Goal: Check status: Check status

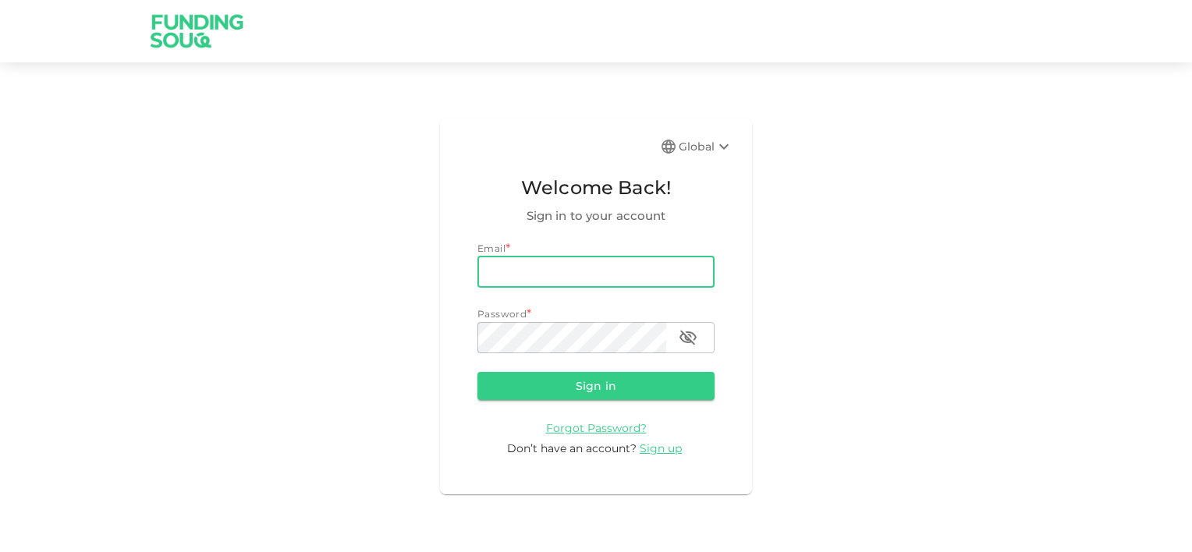
click at [593, 268] on input "email" at bounding box center [595, 272] width 237 height 31
type input "[EMAIL_ADDRESS][DOMAIN_NAME]"
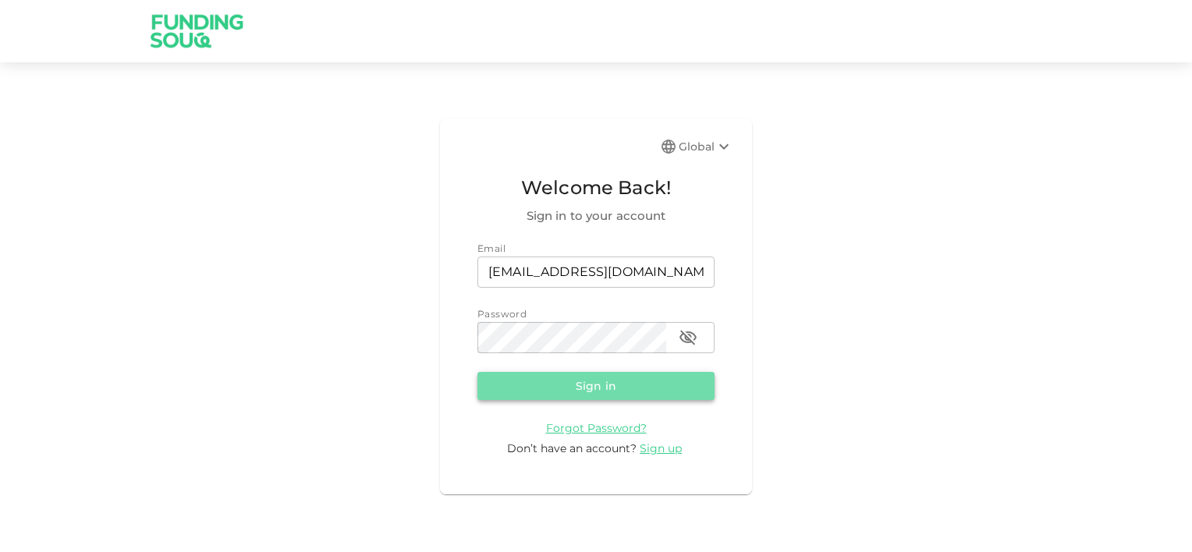
click at [621, 387] on button "Sign in" at bounding box center [595, 386] width 237 height 28
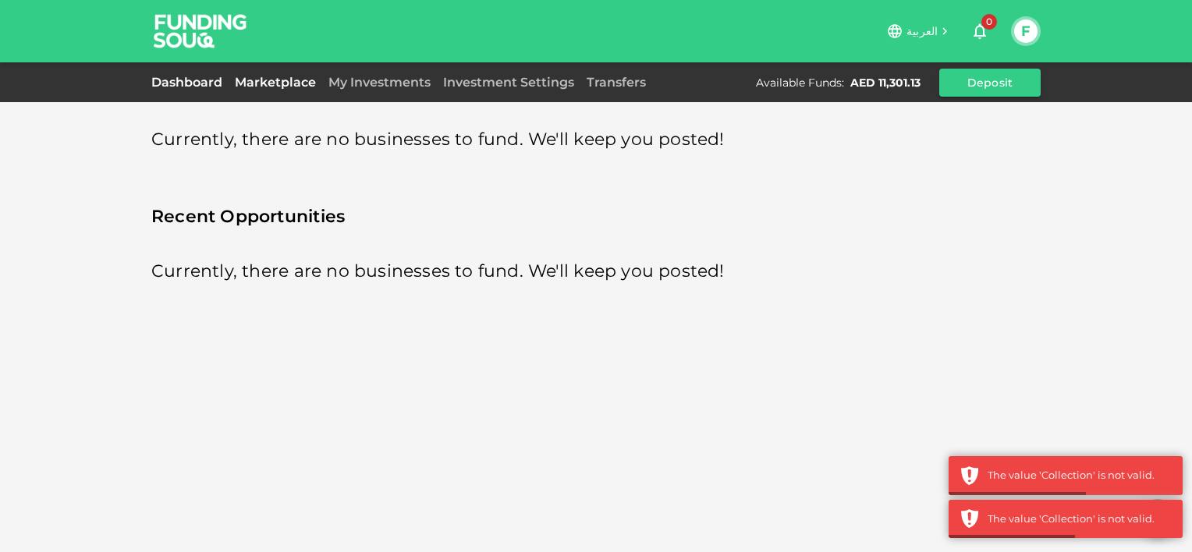
click at [194, 81] on link "Dashboard" at bounding box center [189, 82] width 77 height 15
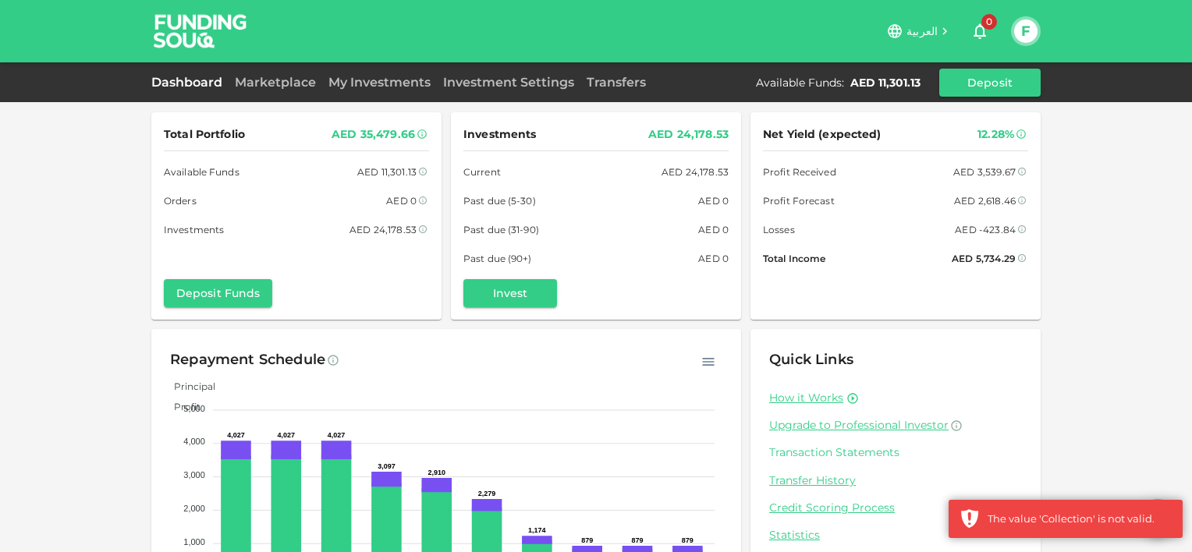
click at [829, 454] on link "Transaction Statements" at bounding box center [895, 452] width 253 height 15
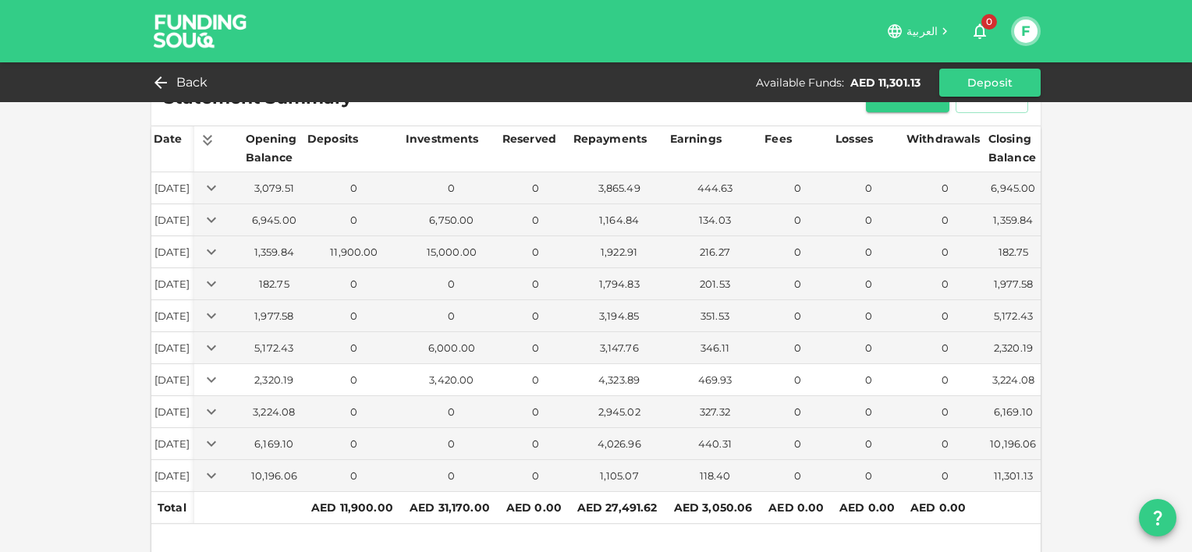
scroll to position [62, 0]
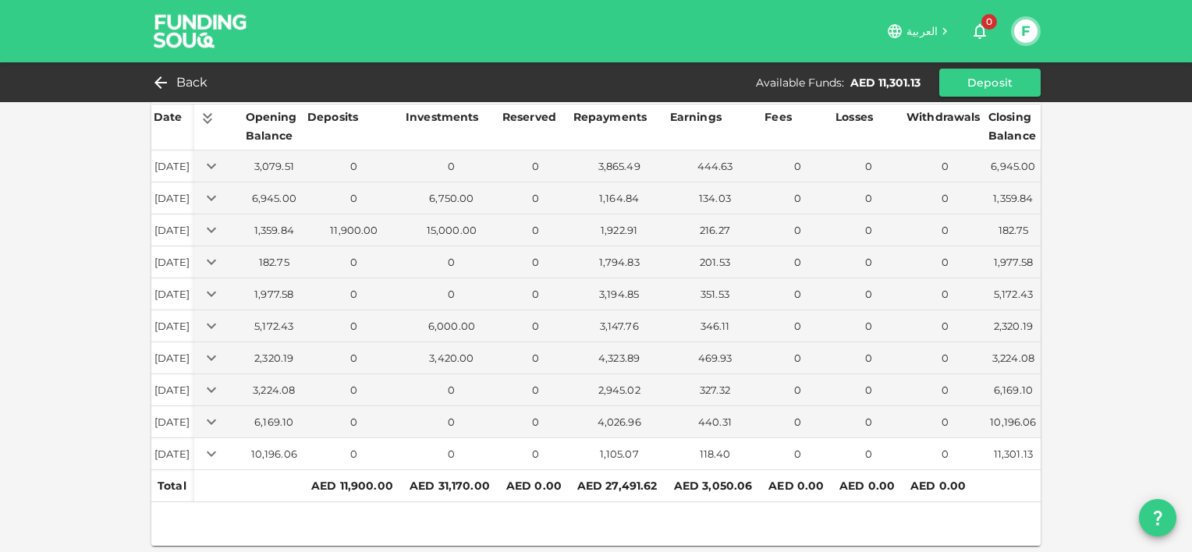
click at [216, 453] on icon "Expand" at bounding box center [211, 453] width 9 height 5
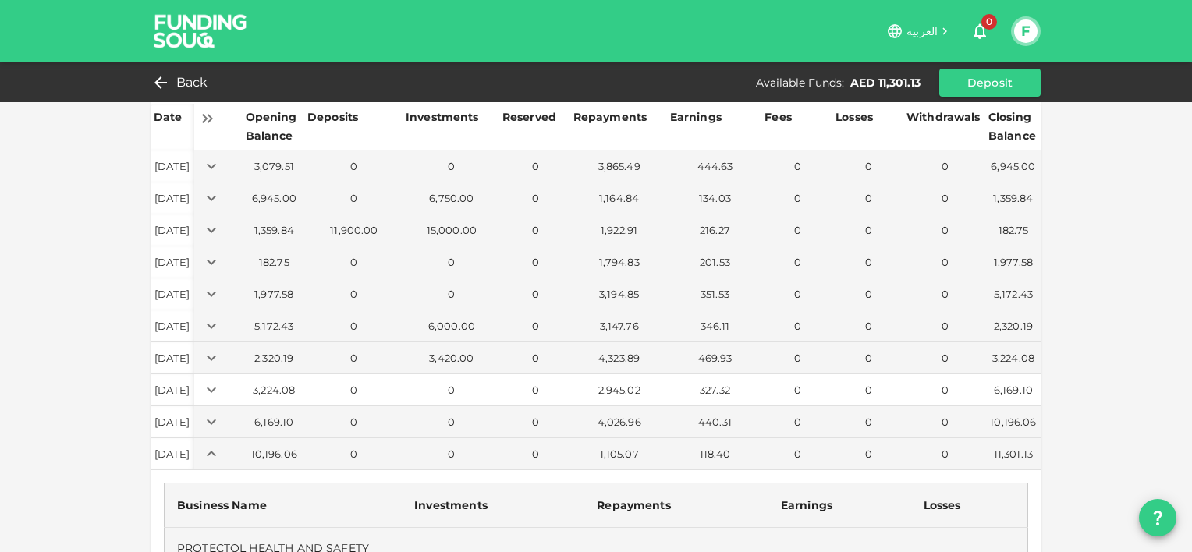
scroll to position [140, 0]
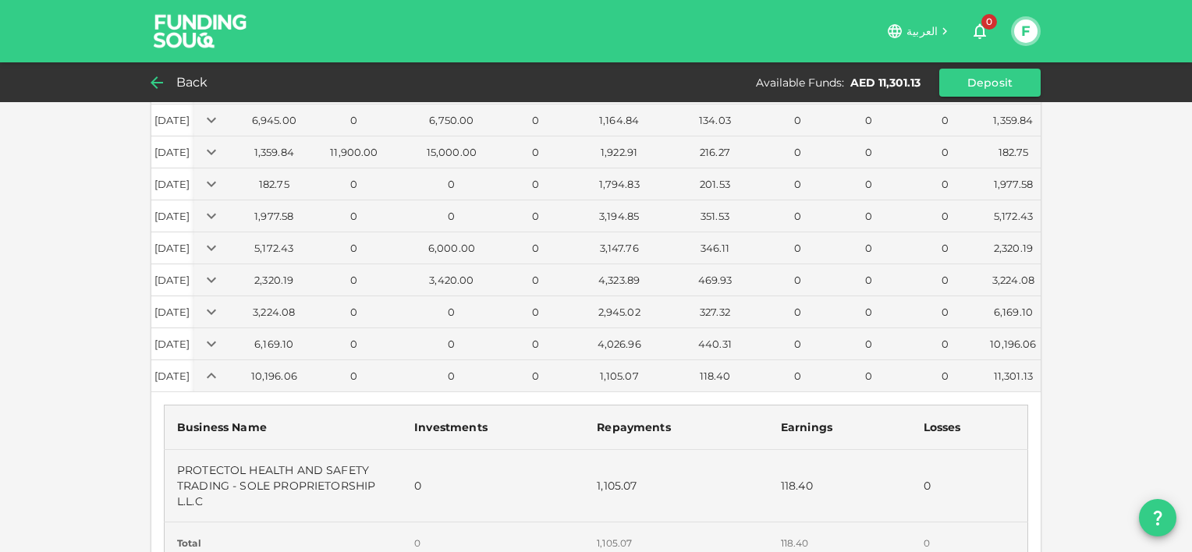
click at [191, 84] on span "Back" at bounding box center [192, 83] width 32 height 22
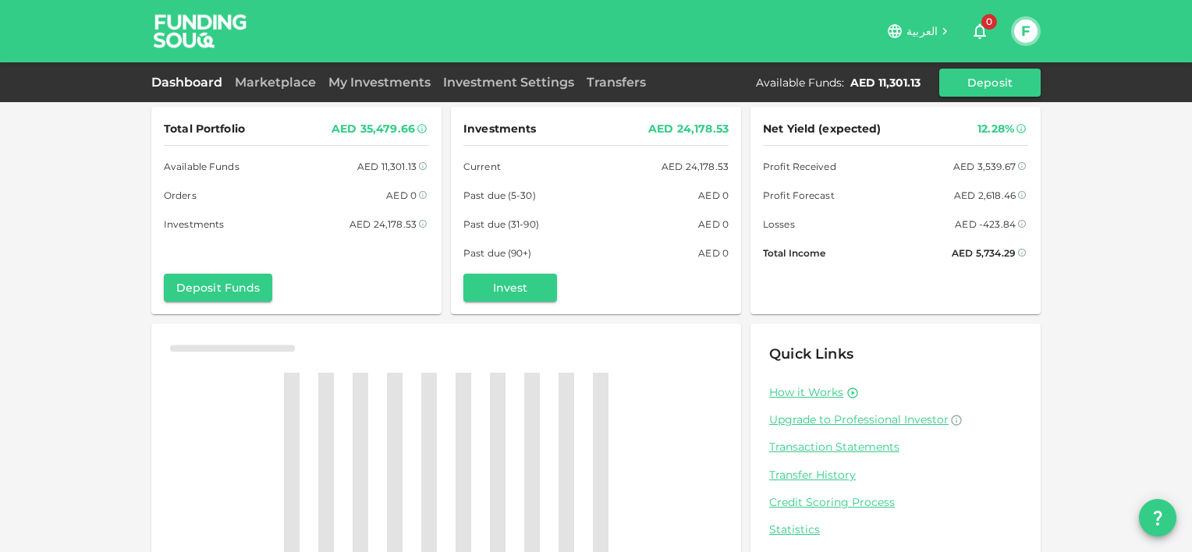
scroll to position [73, 0]
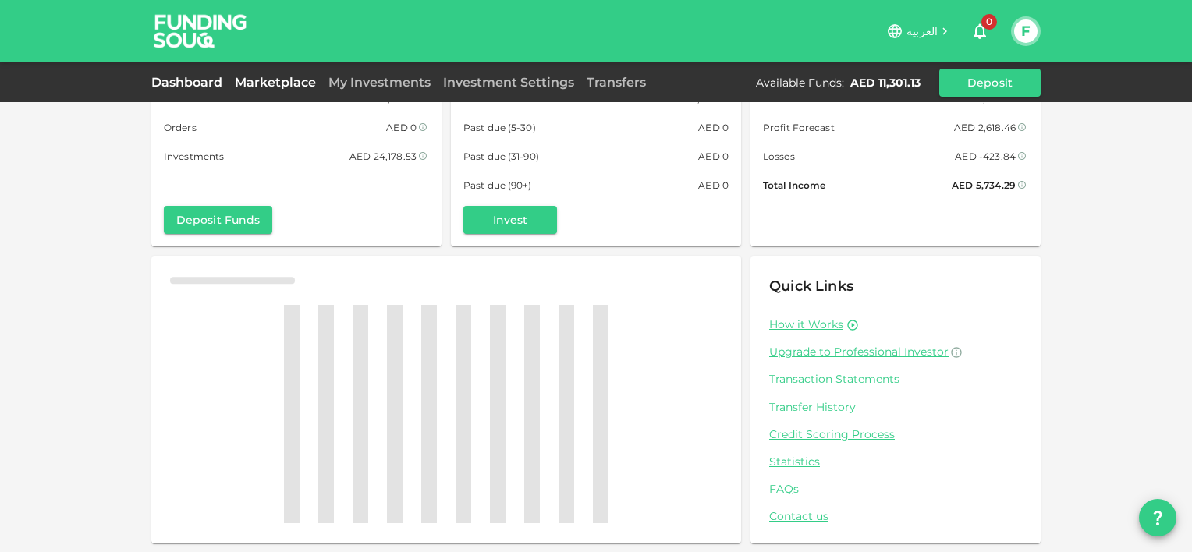
click at [283, 83] on link "Marketplace" at bounding box center [276, 82] width 94 height 15
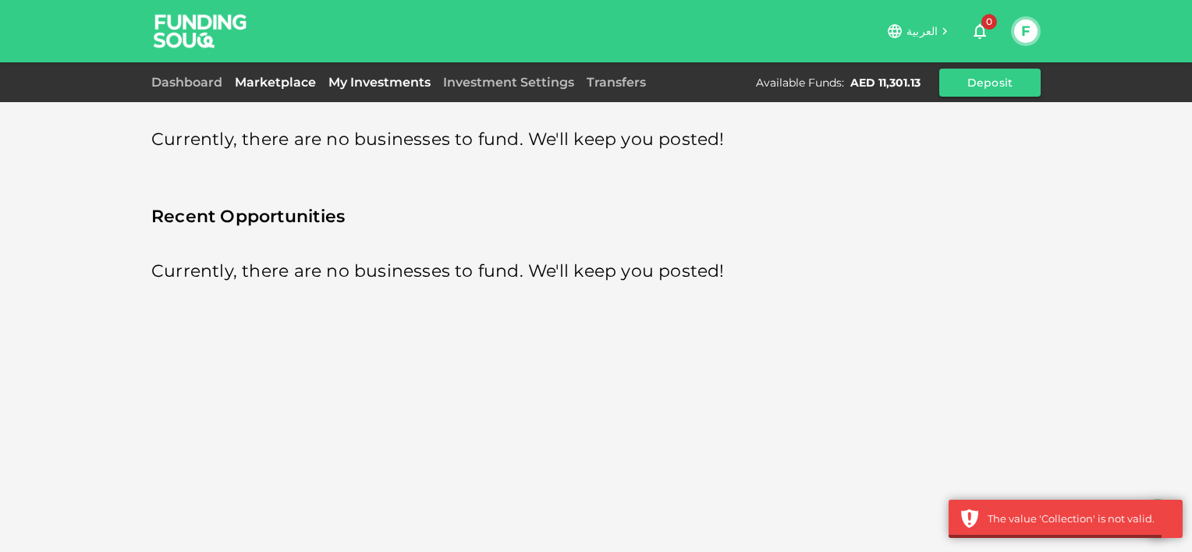
click at [358, 77] on link "My Investments" at bounding box center [379, 82] width 115 height 15
